Goal: Task Accomplishment & Management: Use online tool/utility

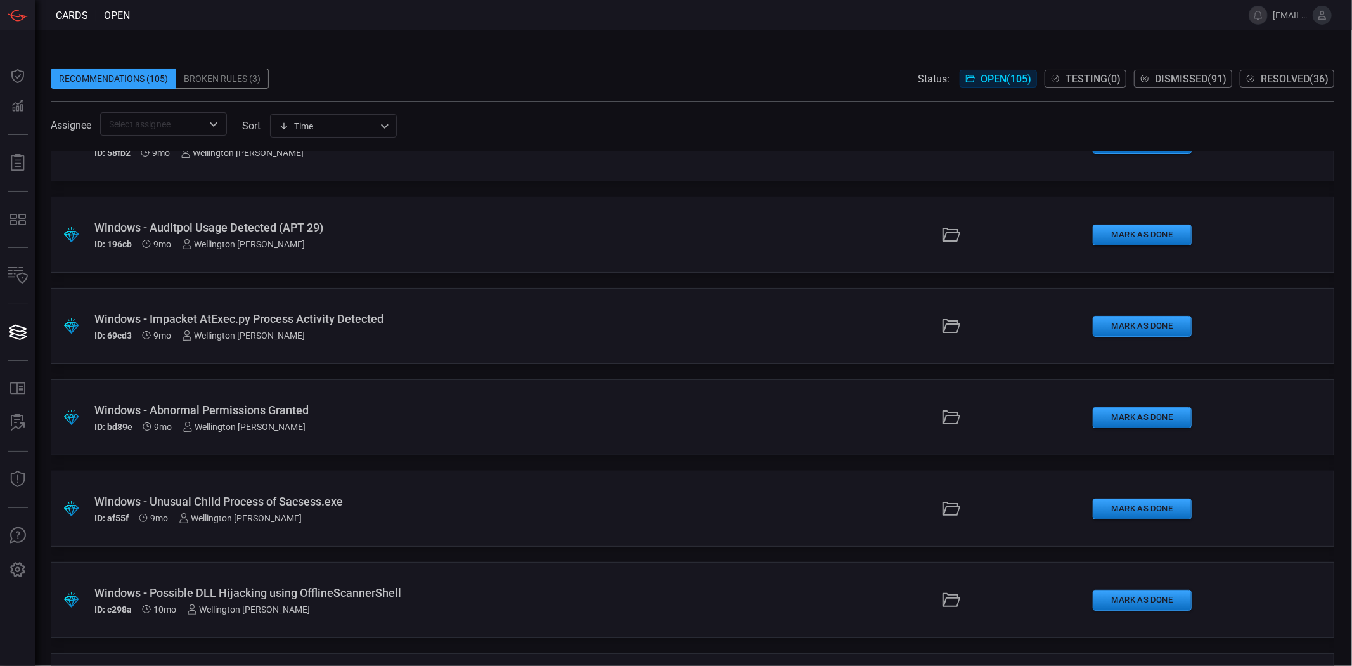
scroll to position [9071, 0]
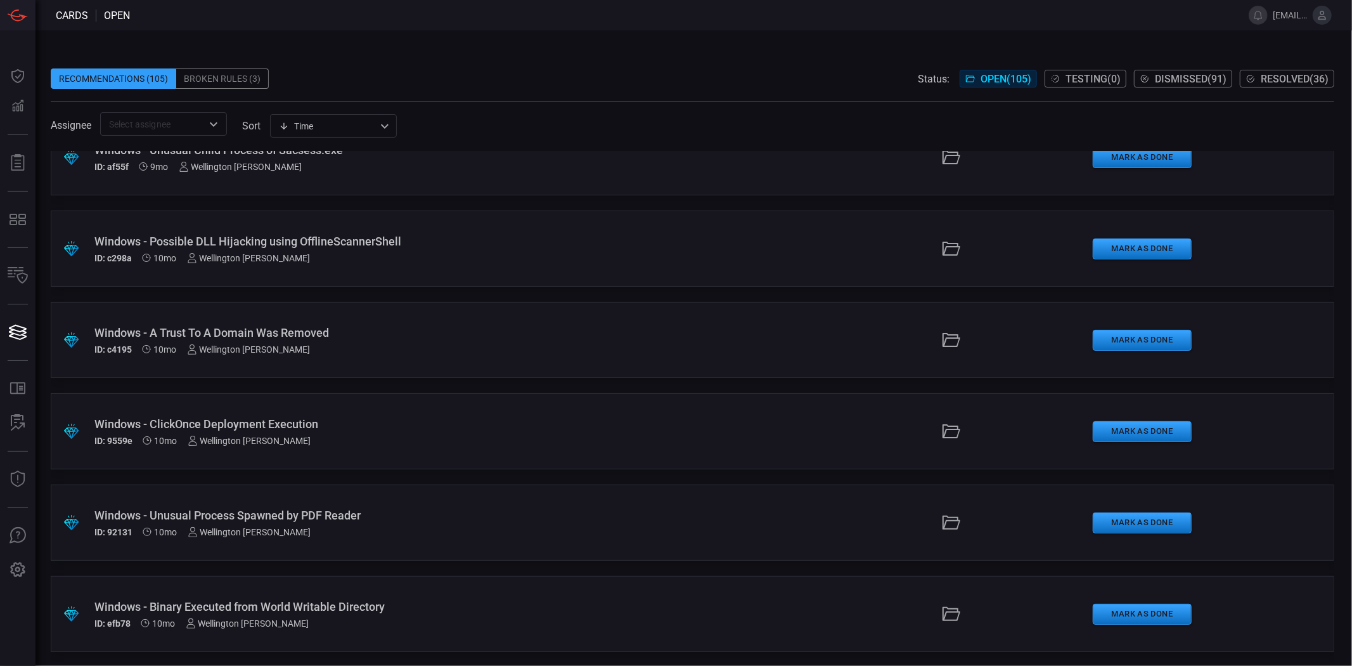
click at [311, 479] on div "Windows - Binary Executed from World Writable Directory" at bounding box center [329, 606] width 470 height 13
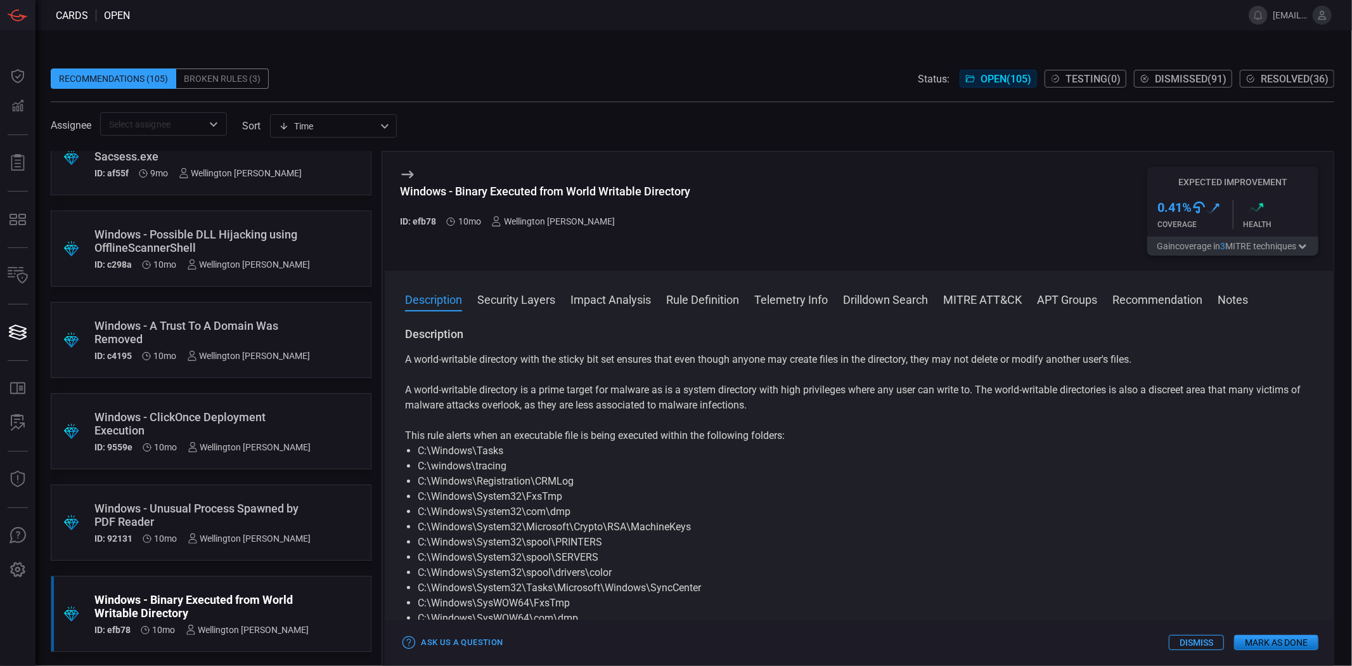
click at [973, 479] on button "Mark as Done" at bounding box center [1277, 642] width 84 height 15
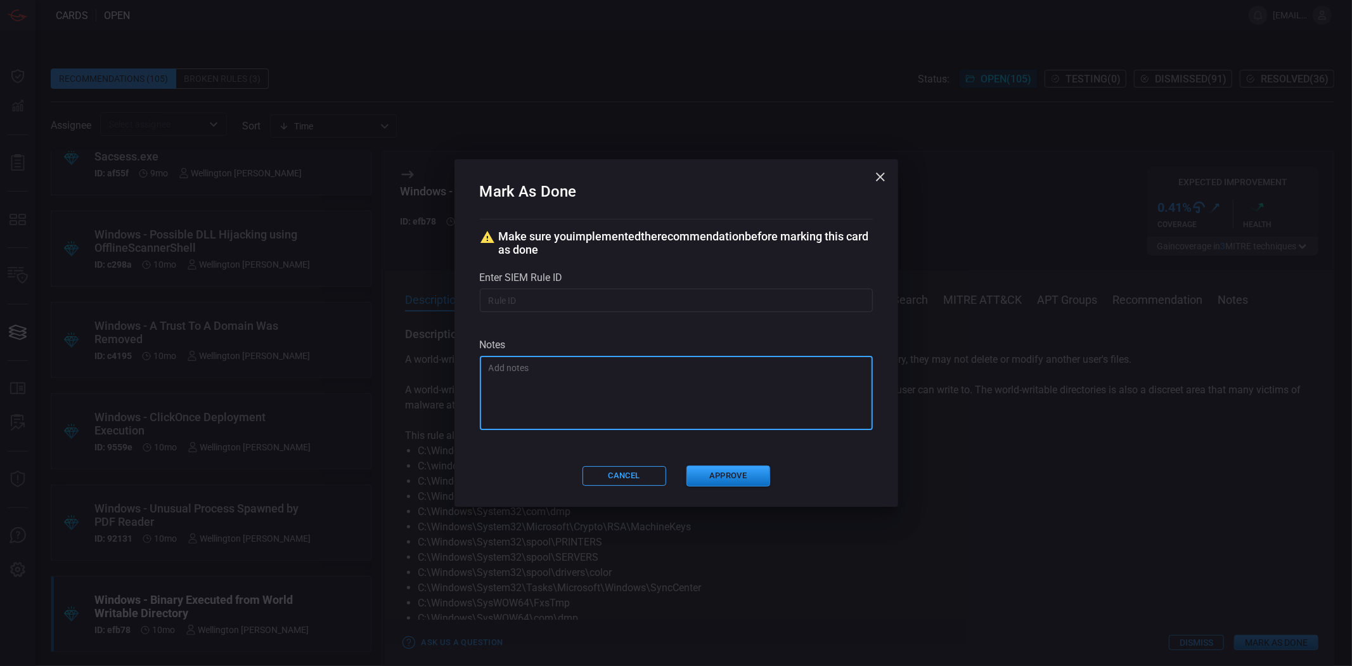
click at [639, 384] on textarea at bounding box center [676, 392] width 375 height 63
type textarea "teste"
click at [524, 458] on div "Mark As Done Make sure you implemented the recommendation before marking this c…" at bounding box center [677, 332] width 444 height 347
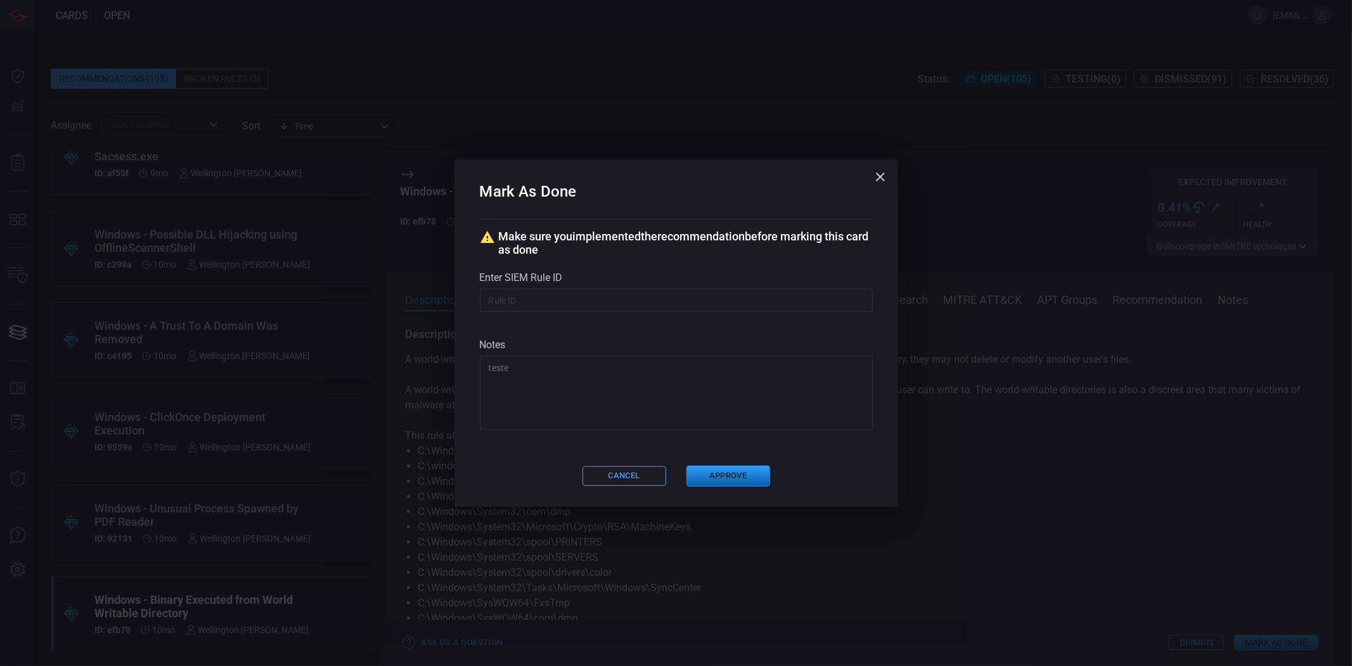
click at [720, 479] on button "Approve" at bounding box center [729, 475] width 84 height 21
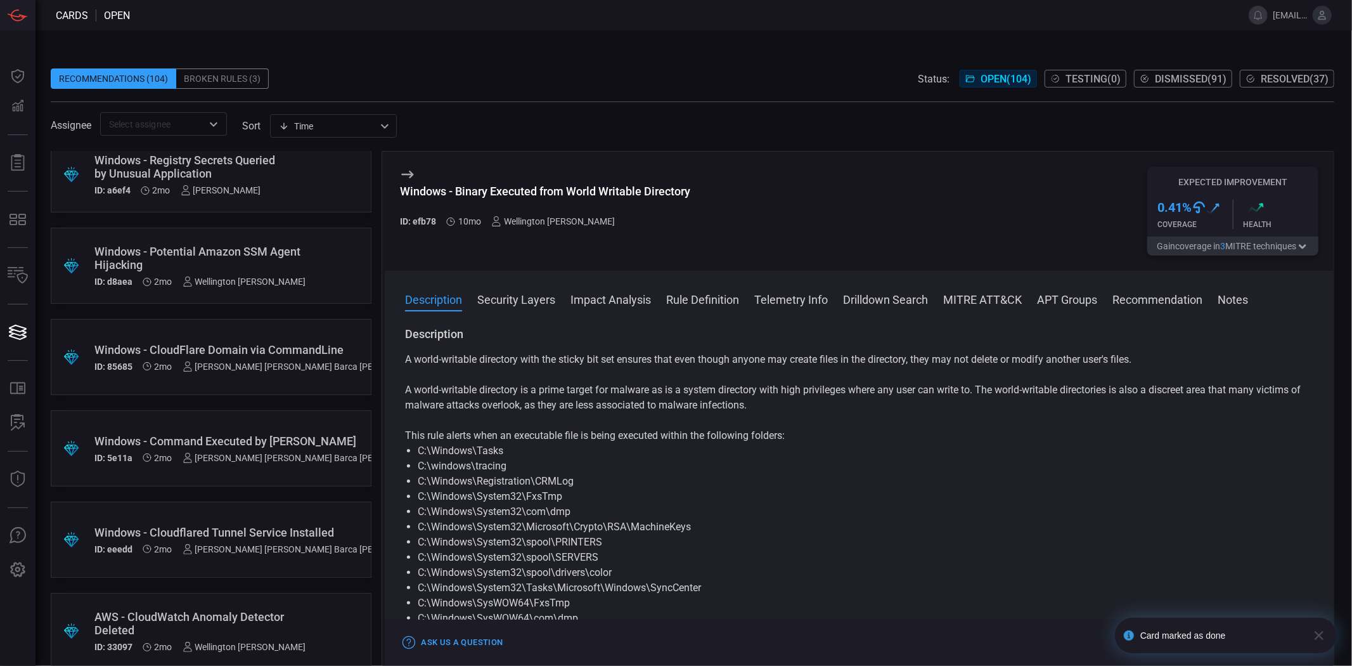
scroll to position [2184, 0]
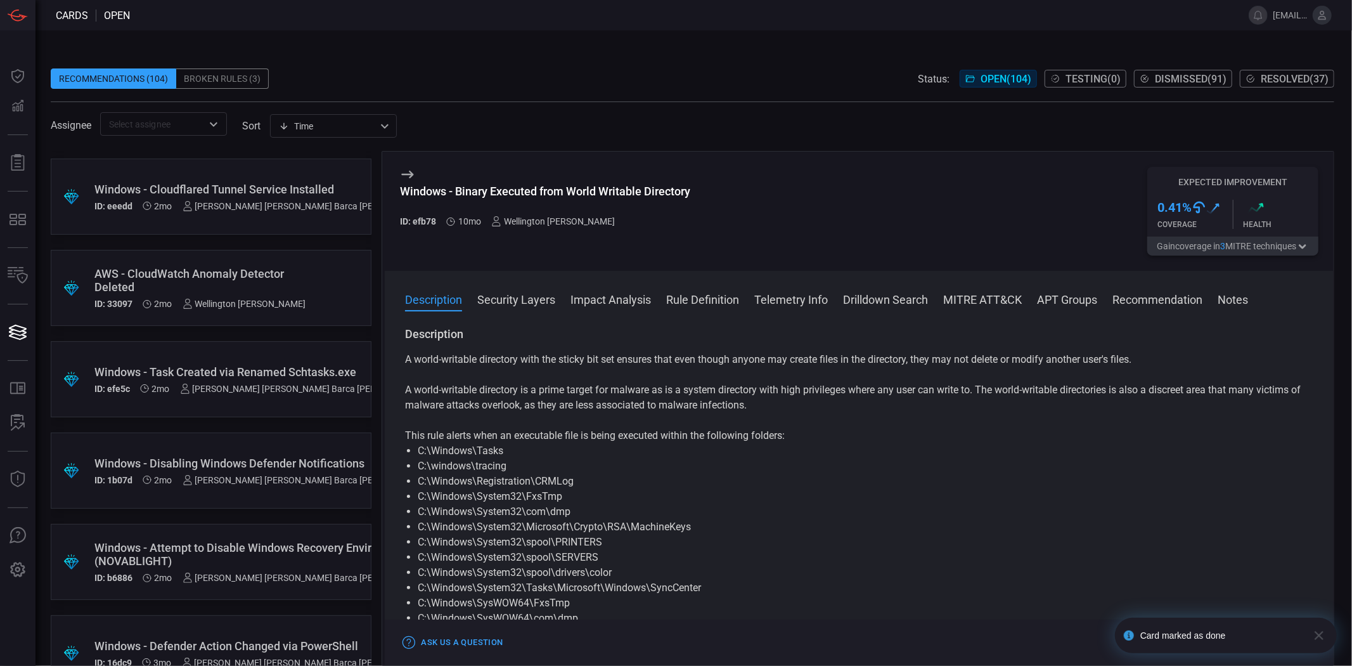
click at [973, 479] on div "Card marked as done" at bounding box center [1222, 635] width 162 height 10
click at [973, 77] on span "Resolved ( 37 )" at bounding box center [1295, 79] width 68 height 12
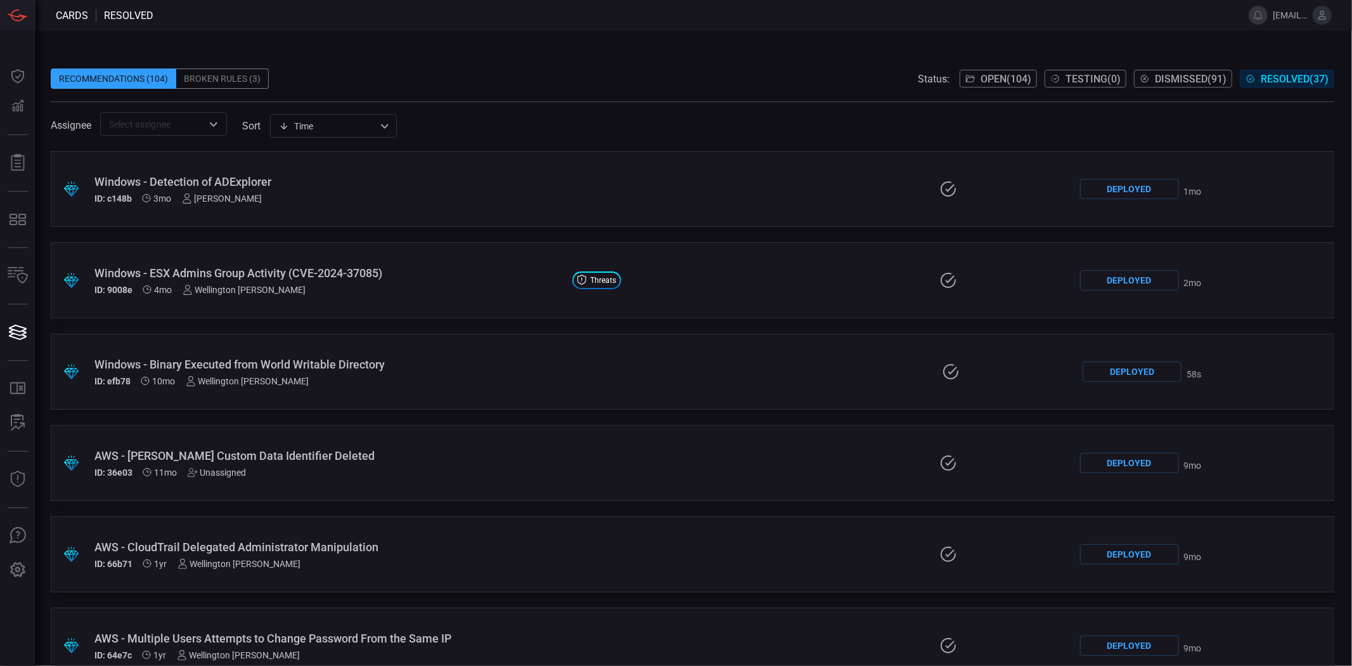
click at [598, 379] on div ".suggested_cards_icon{fill:url(#suggested_cards_icon);} Windows - Binary Execut…" at bounding box center [693, 372] width 1284 height 76
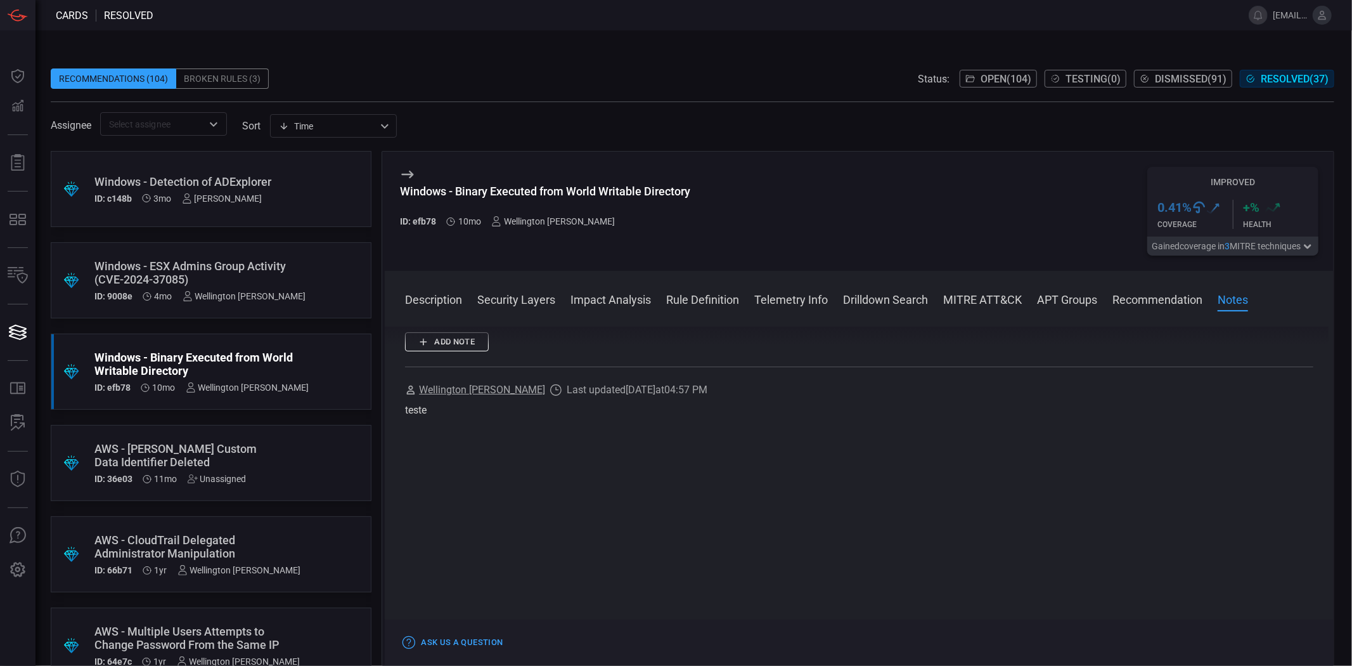
scroll to position [2254, 0]
click at [550, 455] on icon at bounding box center [555, 460] width 11 height 11
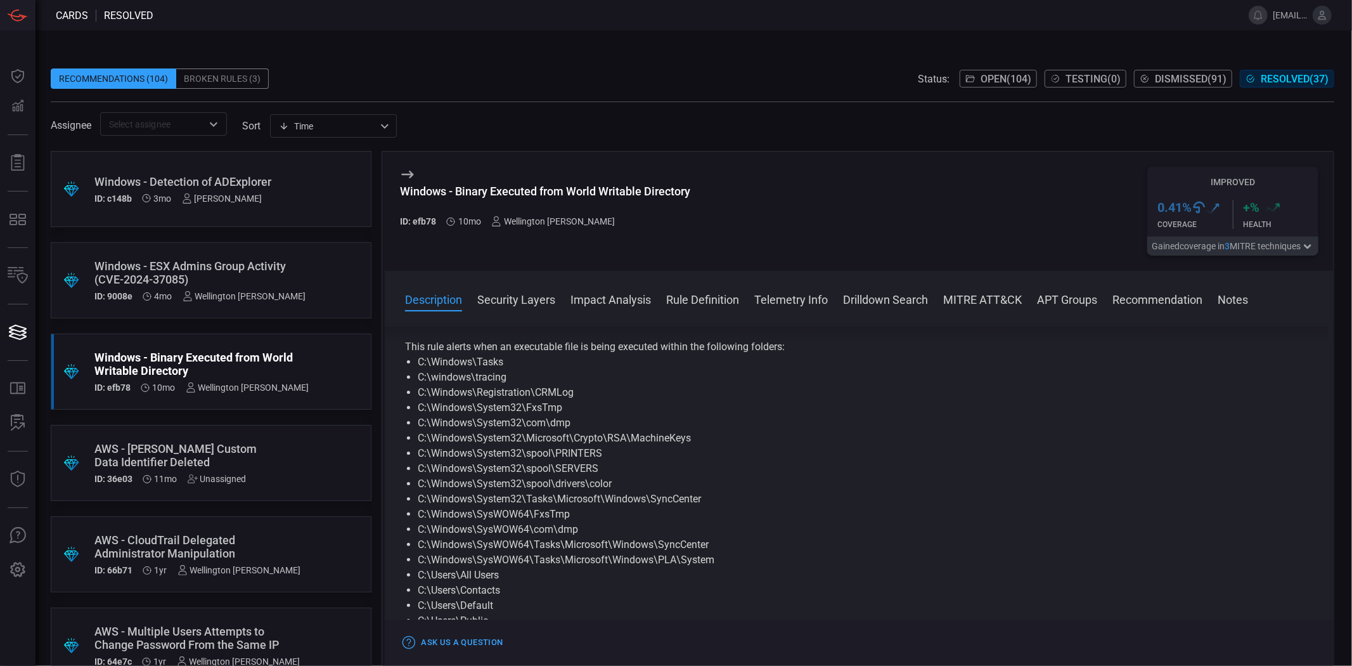
scroll to position [0, 0]
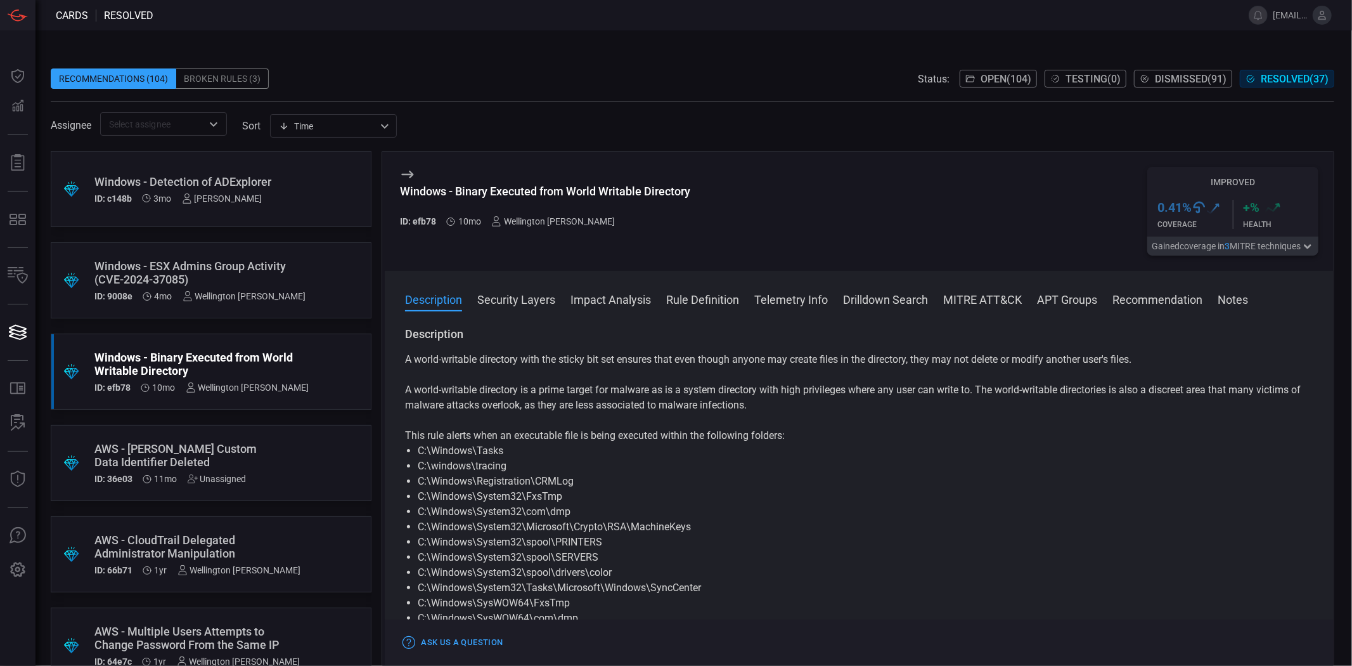
click at [973, 314] on span at bounding box center [859, 316] width 949 height 20
click at [973, 304] on button "APT Groups" at bounding box center [1067, 298] width 60 height 15
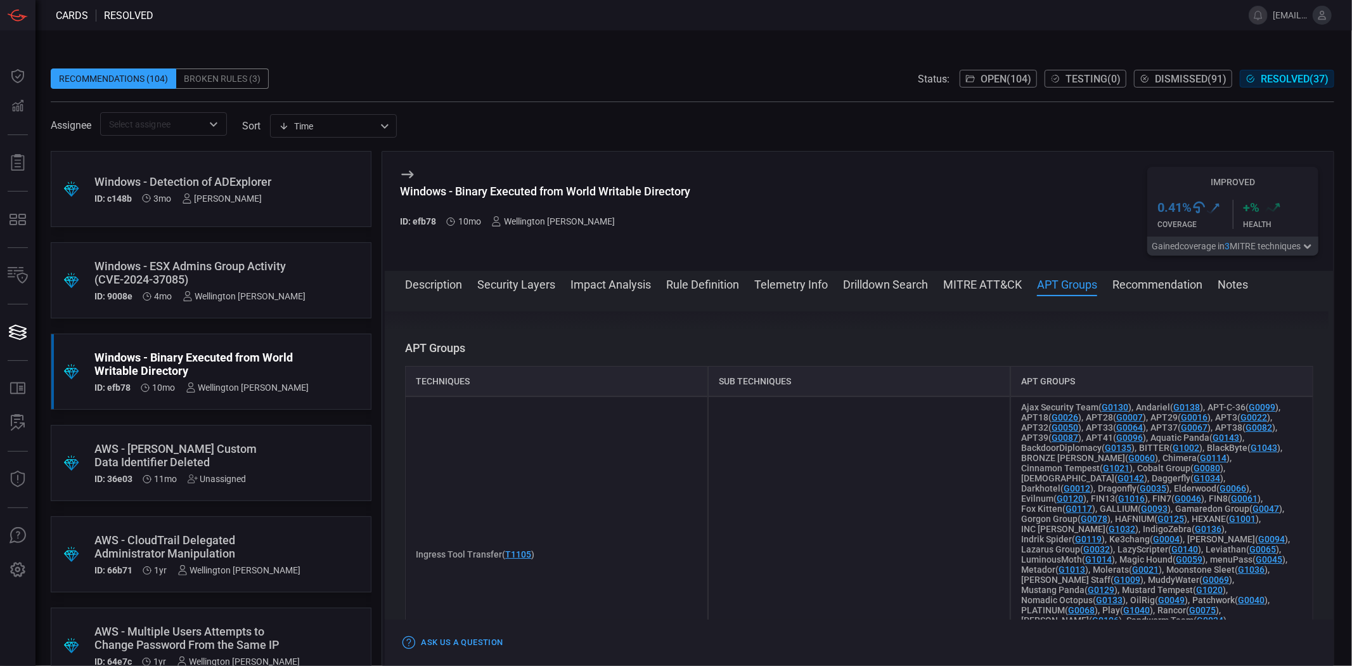
click at [973, 290] on button "Recommendation" at bounding box center [1158, 283] width 90 height 15
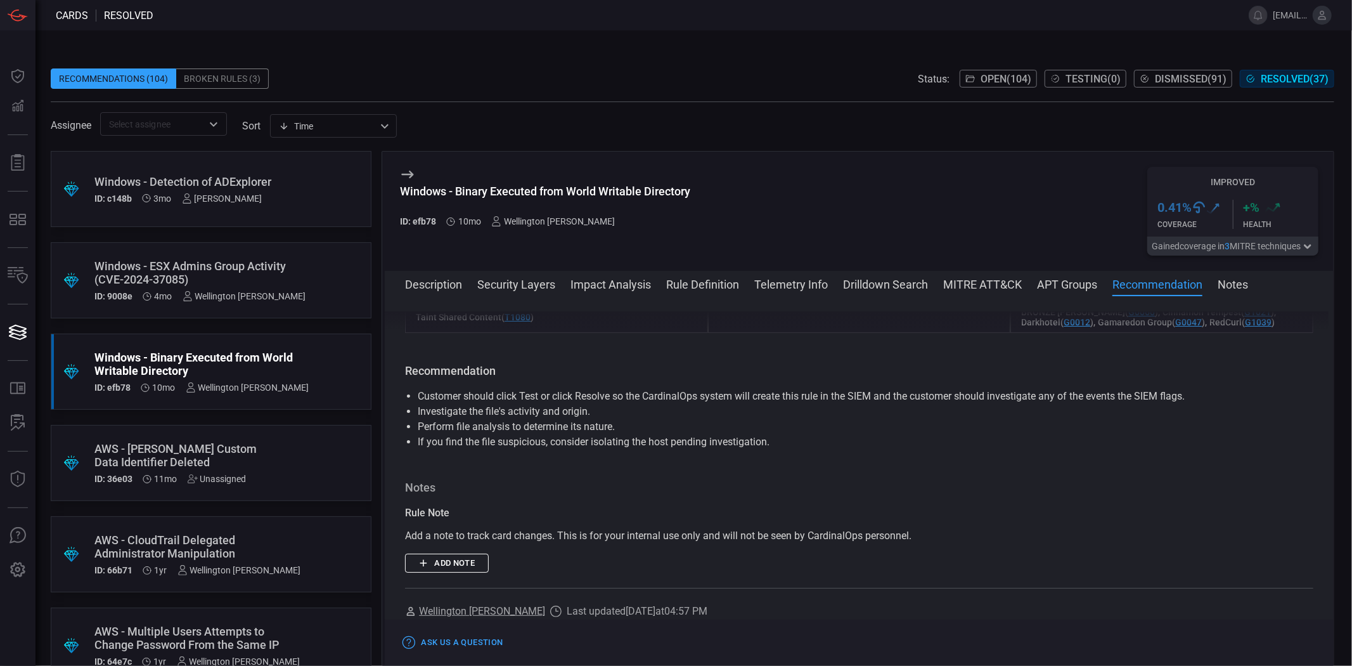
scroll to position [2107, 0]
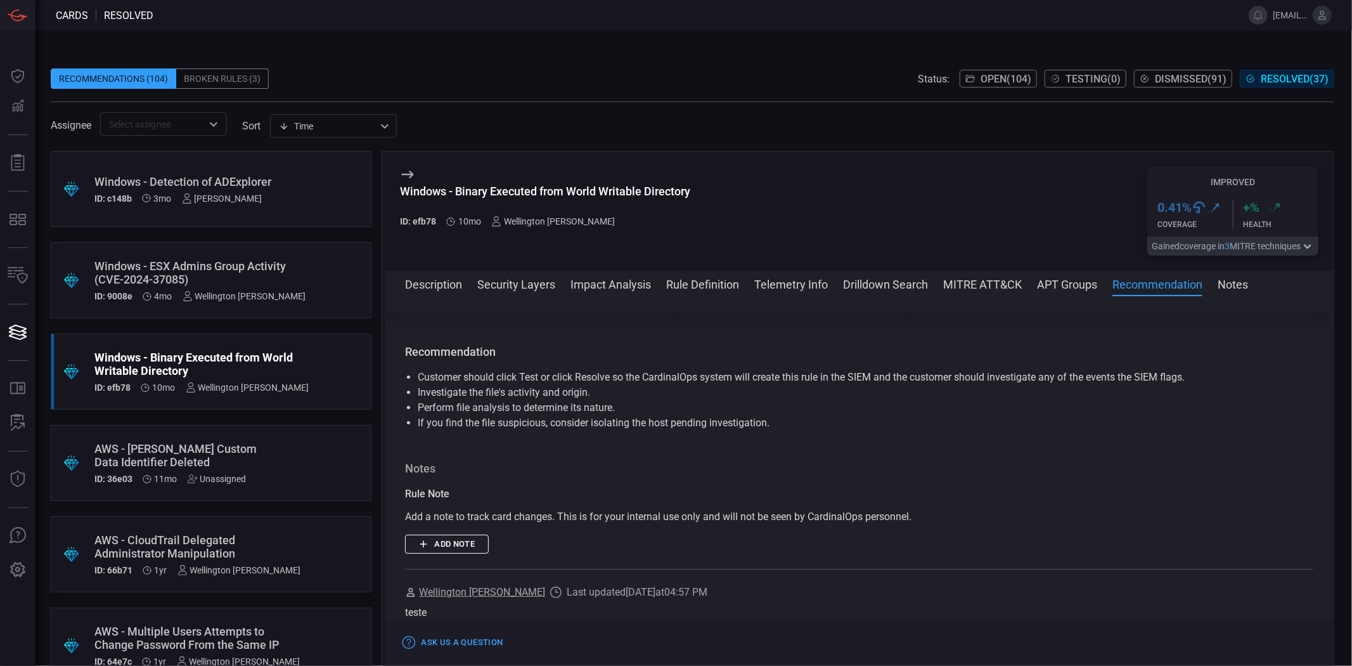
click at [973, 294] on span at bounding box center [859, 301] width 949 height 20
click at [973, 288] on button "Notes" at bounding box center [1233, 283] width 30 height 15
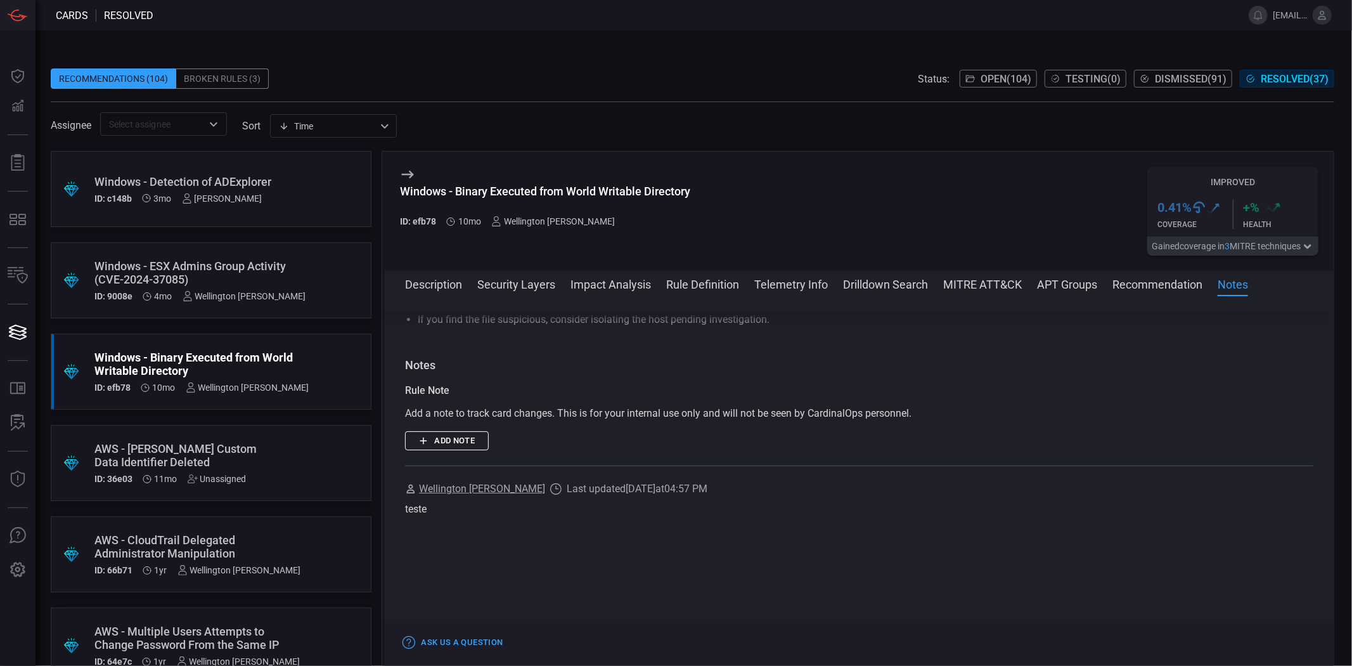
scroll to position [2223, 0]
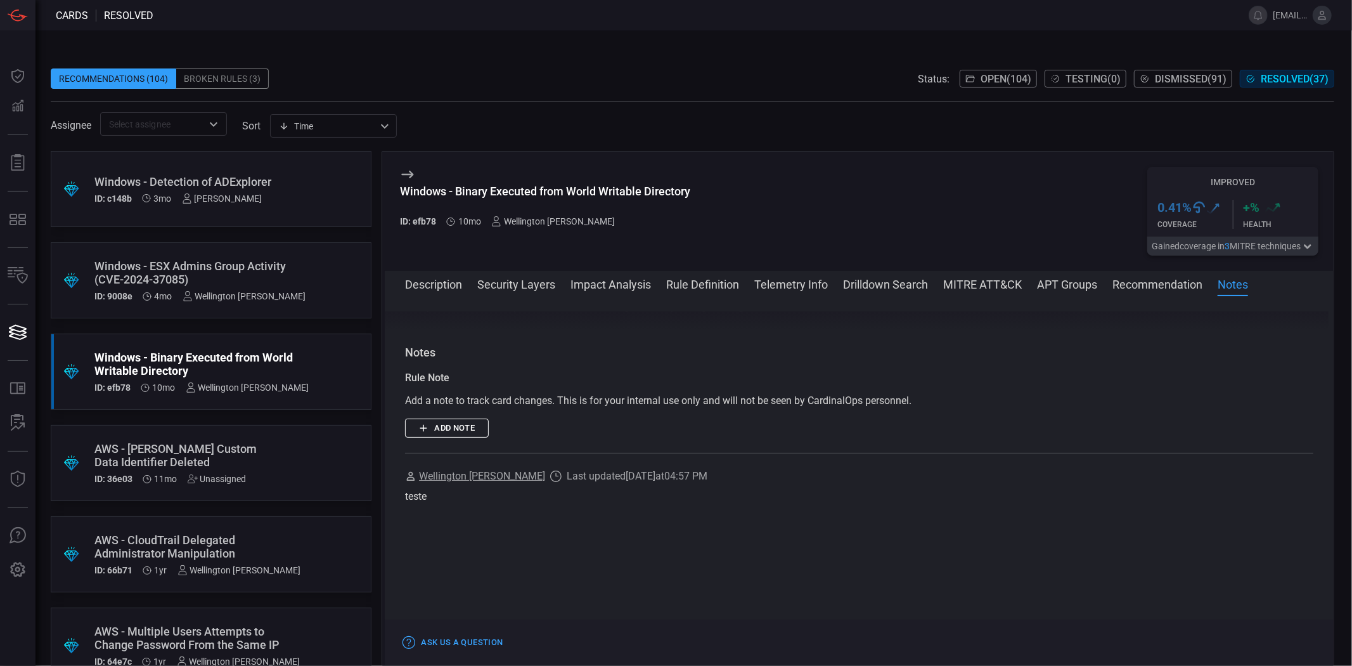
click at [442, 299] on span at bounding box center [859, 301] width 949 height 20
click at [452, 292] on span at bounding box center [859, 301] width 949 height 20
click at [448, 286] on button "Description" at bounding box center [433, 283] width 57 height 15
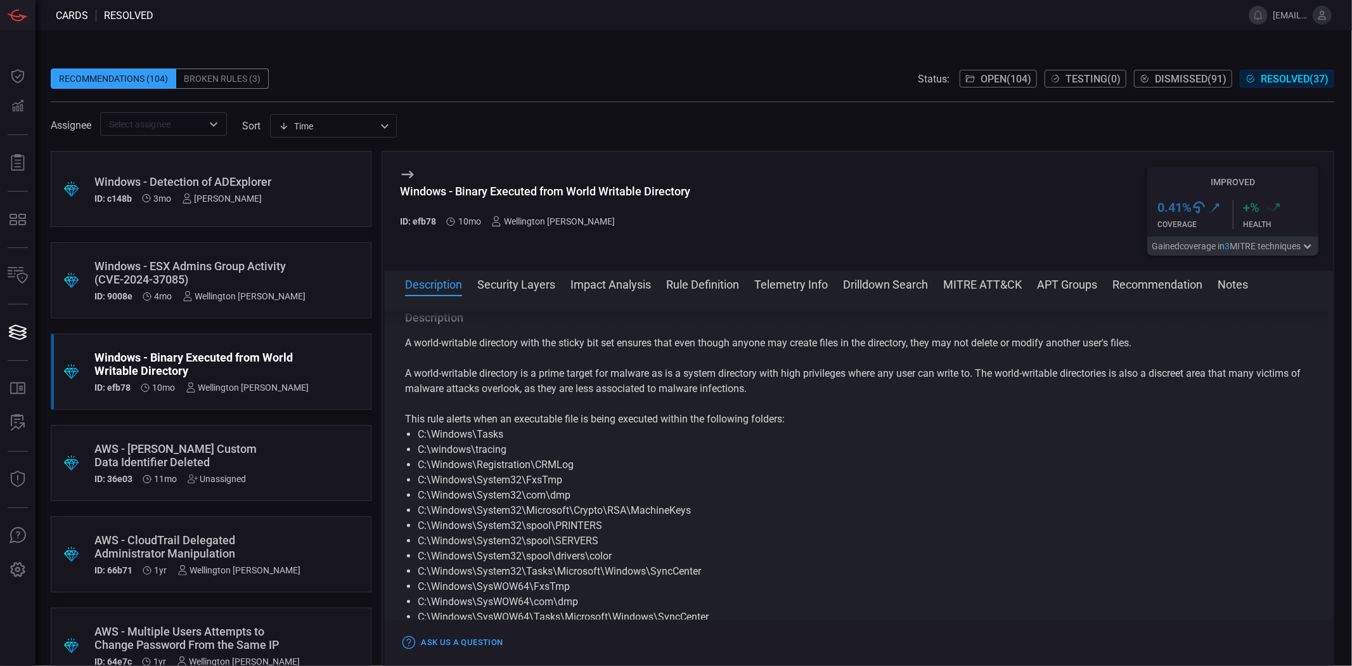
scroll to position [0, 0]
click at [495, 276] on button "Security Layers" at bounding box center [516, 283] width 78 height 15
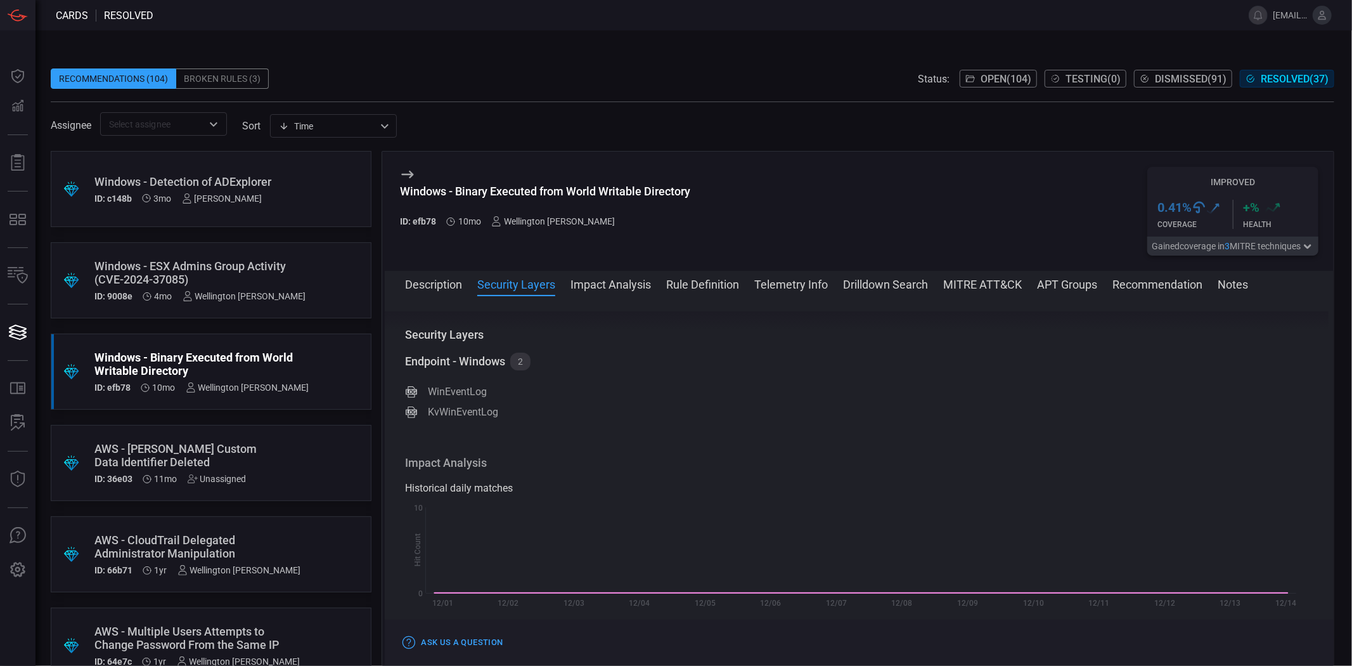
scroll to position [453, 0]
click at [587, 287] on button "Impact Analysis" at bounding box center [611, 283] width 81 height 15
